Goal: Obtain resource: Download file/media

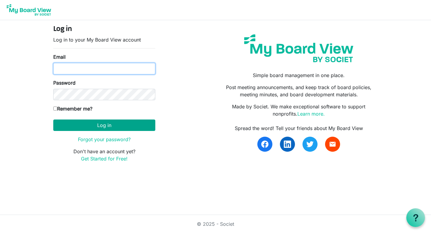
type input "[EMAIL_ADDRESS][DOMAIN_NAME]"
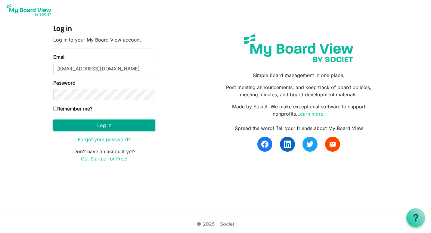
click at [90, 126] on button "Log in" at bounding box center [104, 124] width 102 height 11
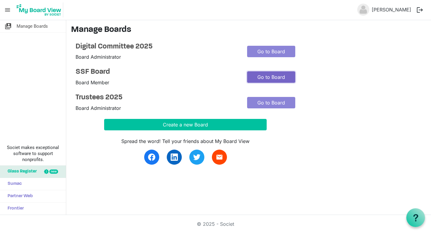
click at [266, 77] on link "Go to Board" at bounding box center [271, 76] width 48 height 11
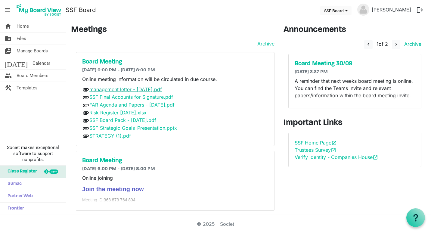
click at [109, 89] on link "management letter - 05.09.2025.pdf" at bounding box center [125, 89] width 73 height 6
click at [111, 98] on link "SSF Final Accounts for Signature.pdf" at bounding box center [131, 97] width 84 height 6
click at [106, 107] on link "FAR Agenda and Papers - 30.09.25.pdf" at bounding box center [131, 105] width 85 height 6
click at [106, 113] on link "Risk Register Sept 25.xlsx" at bounding box center [117, 113] width 57 height 6
click at [103, 119] on link "SSF Board Pack - 30.09.25.pdf" at bounding box center [122, 120] width 67 height 6
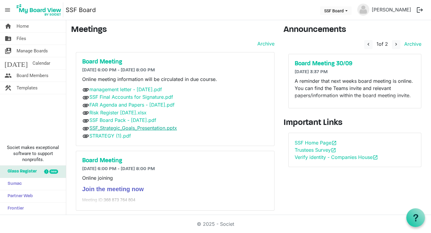
click at [104, 127] on link "SSF_Strategic_Goals_Presentation.pptx" at bounding box center [133, 128] width 88 height 6
click at [103, 134] on link "STRATEGY (1).pdf" at bounding box center [110, 136] width 42 height 6
